Goal: Register for event/course

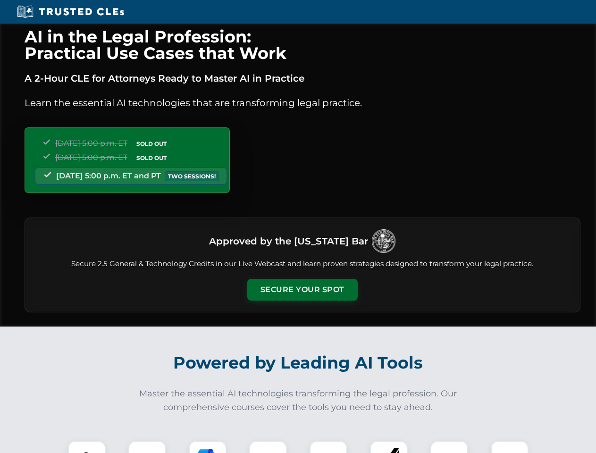
click at [302, 290] on button "Secure Your Spot" at bounding box center [302, 290] width 110 height 22
click at [87, 447] on img at bounding box center [86, 459] width 27 height 27
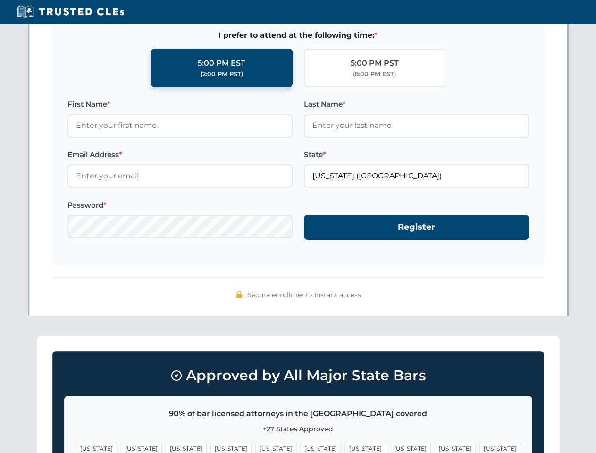
click at [345, 447] on span "[US_STATE]" at bounding box center [365, 449] width 41 height 14
click at [435, 447] on span "[US_STATE]" at bounding box center [455, 449] width 41 height 14
